Goal: Navigation & Orientation: Find specific page/section

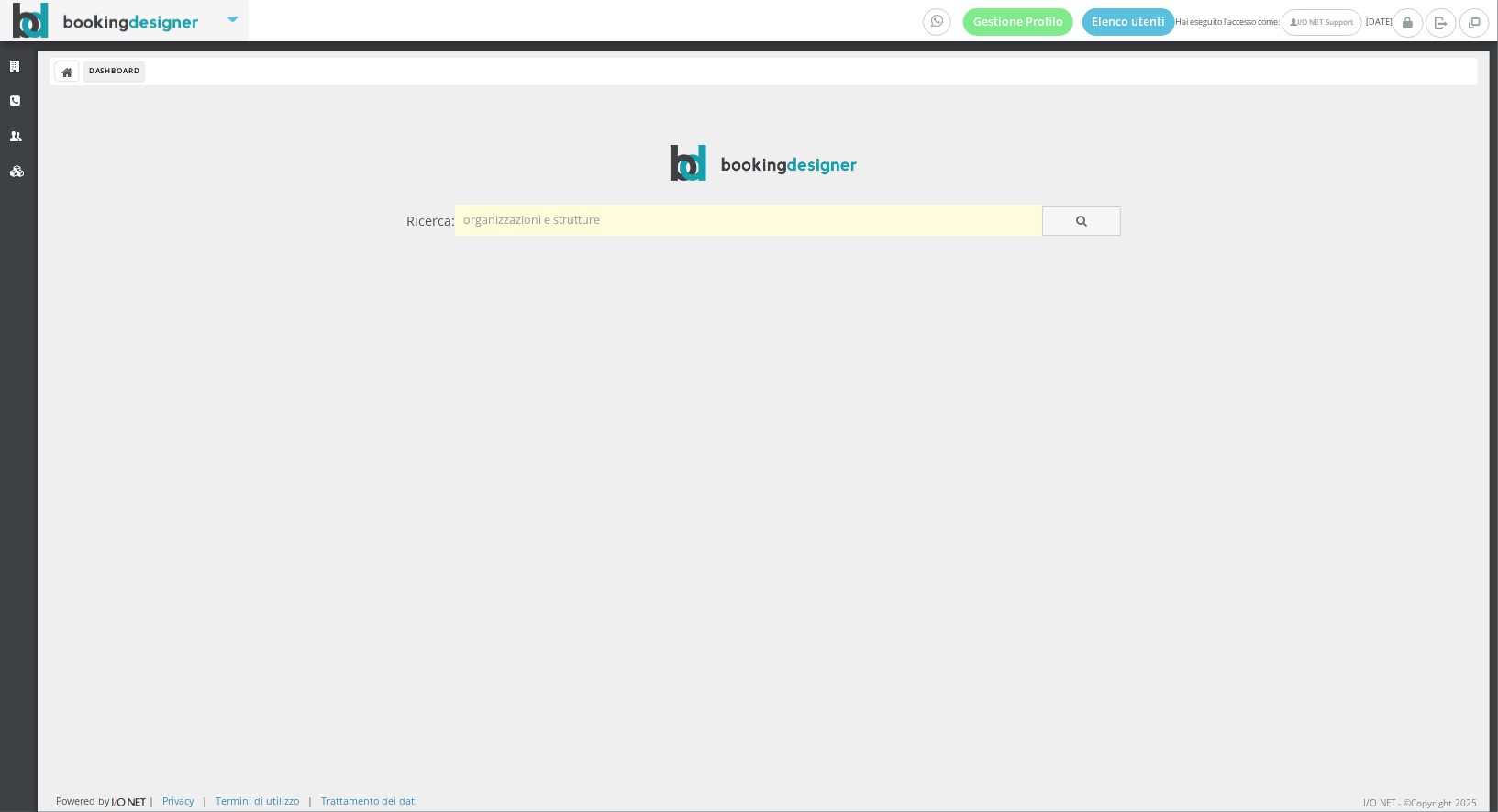
click at [611, 216] on input "text" at bounding box center [748, 219] width 587 height 30
type input "core resort"
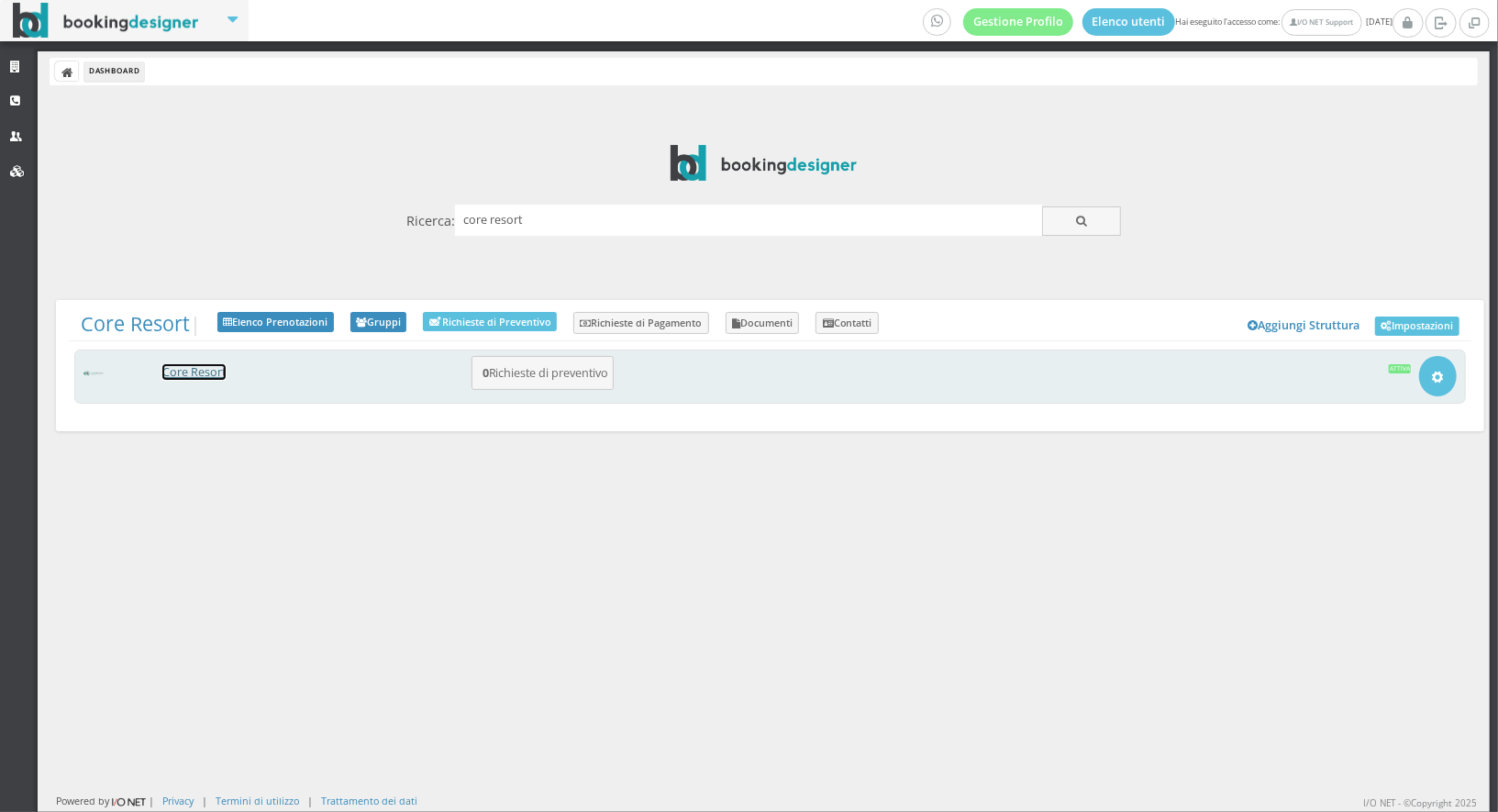
click at [217, 379] on link "Core Resort" at bounding box center [194, 372] width 63 height 16
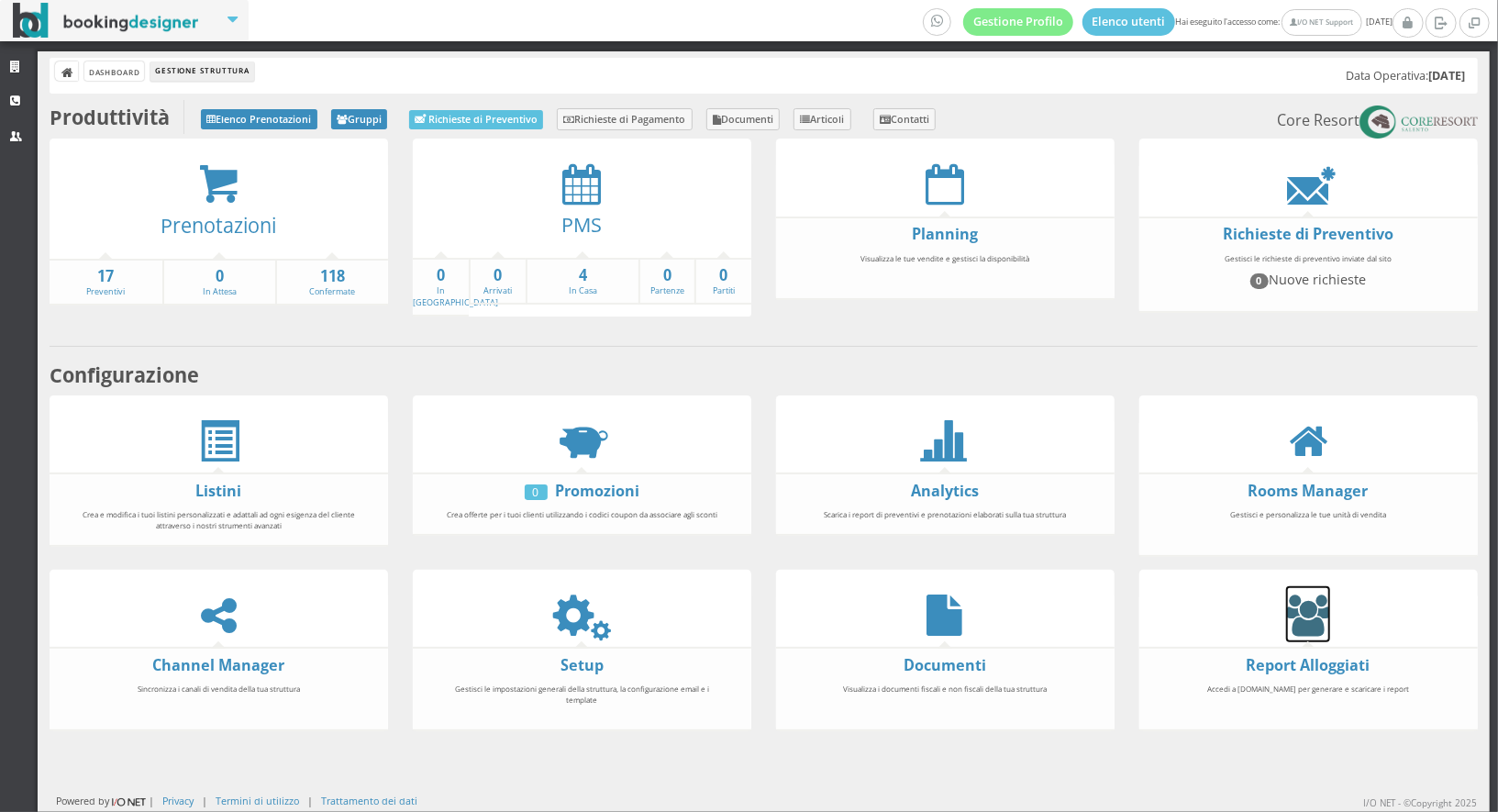
click at [1306, 601] on icon at bounding box center [1307, 614] width 44 height 42
click at [584, 174] on icon at bounding box center [581, 183] width 39 height 42
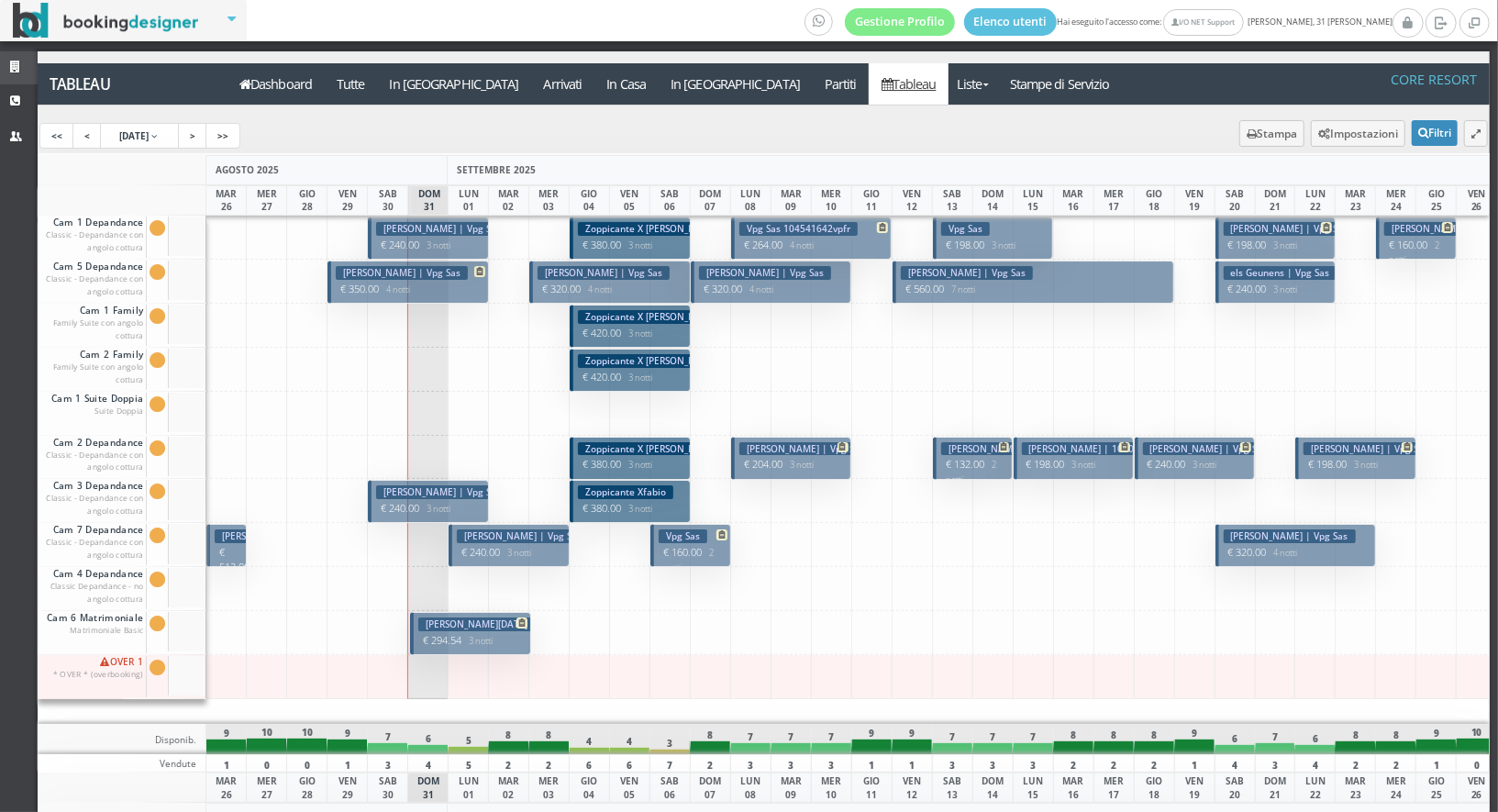
click at [10, 58] on link "Strutture" at bounding box center [18, 68] width 38 height 33
